Goal: Book appointment/travel/reservation

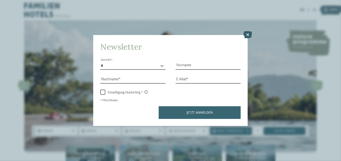
click at [247, 37] on icon at bounding box center [248, 34] width 9 height 7
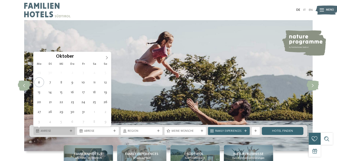
click at [66, 132] on span "Anreise" at bounding box center [54, 131] width 27 height 4
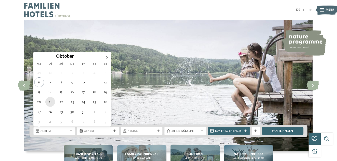
type div "[DATE]"
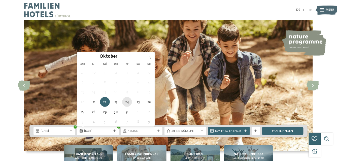
type div "[DATE]"
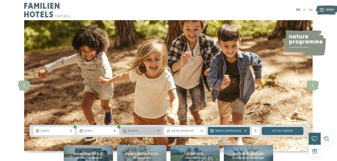
click at [134, 128] on div "Region" at bounding box center [142, 131] width 42 height 8
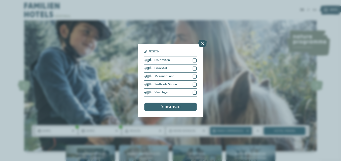
click at [202, 46] on icon at bounding box center [203, 43] width 9 height 7
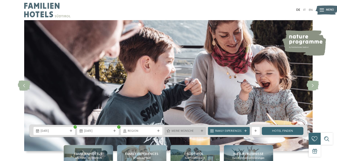
click at [203, 130] on icon at bounding box center [202, 131] width 3 height 3
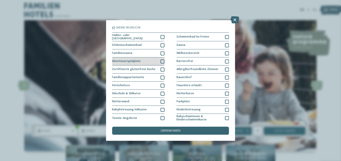
click at [162, 60] on div at bounding box center [163, 62] width 4 height 4
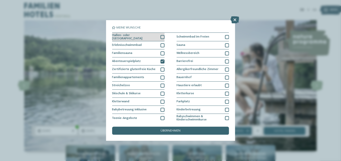
click at [161, 37] on div at bounding box center [163, 37] width 4 height 4
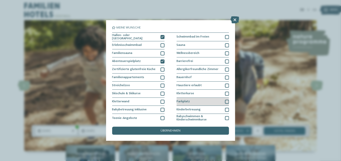
click at [203, 102] on div "Parkplatz" at bounding box center [203, 102] width 52 height 8
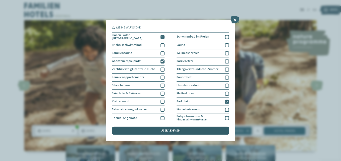
click at [181, 131] on div "übernehmen" at bounding box center [170, 131] width 117 height 8
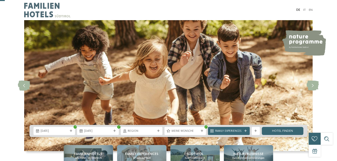
scroll to position [41, 0]
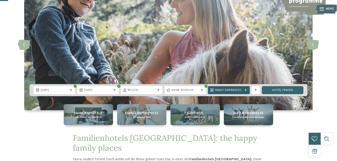
click at [242, 89] on span "Family Experiences" at bounding box center [228, 91] width 27 height 4
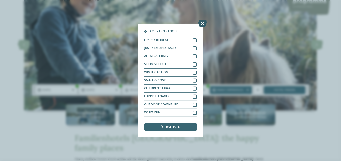
click at [204, 22] on icon at bounding box center [203, 23] width 9 height 7
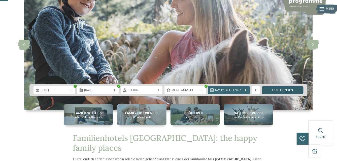
click at [272, 91] on link "Hotel finden" at bounding box center [283, 90] width 42 height 8
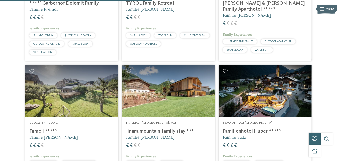
scroll to position [336, 0]
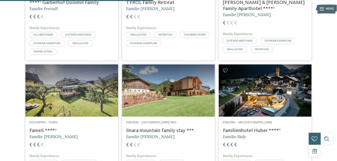
click at [261, 51] on span "WATER FUN" at bounding box center [262, 49] width 14 height 3
click at [119, 75] on article "Dolomiten – Olang Fameli ****ˢ Familie Gasser € € € €" at bounding box center [71, 127] width 97 height 128
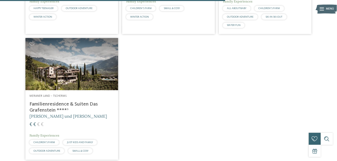
scroll to position [495, 0]
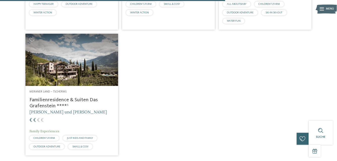
click at [83, 83] on img at bounding box center [71, 60] width 93 height 52
click at [72, 107] on h4 "Familienresidence & Suiten Das Grafenstein ****ˢ" at bounding box center [72, 103] width 85 height 12
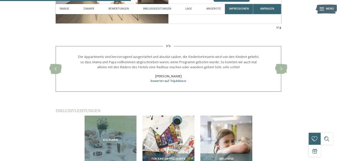
scroll to position [561, 0]
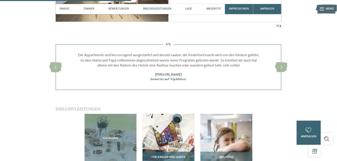
click at [178, 114] on img at bounding box center [169, 140] width 52 height 52
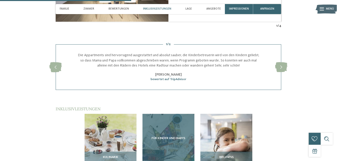
click at [169, 118] on div "Für Kinder und Babys" at bounding box center [169, 140] width 52 height 52
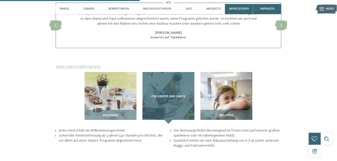
scroll to position [600, 0]
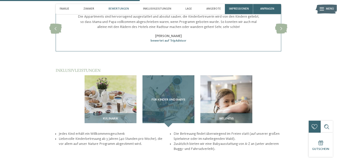
click at [163, 79] on div "Für Kinder und Babys" at bounding box center [169, 101] width 52 height 52
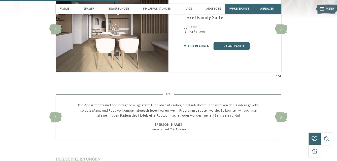
scroll to position [509, 0]
